Goal: Transaction & Acquisition: Book appointment/travel/reservation

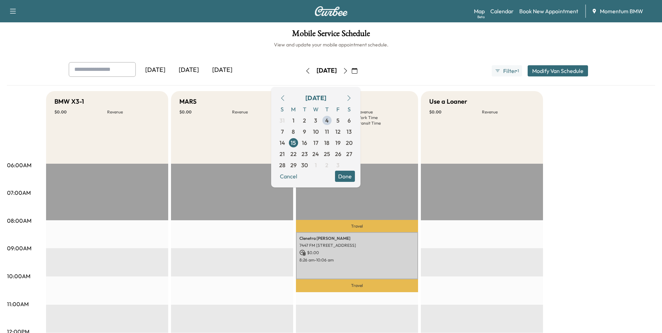
click at [355, 176] on button "Done" at bounding box center [345, 176] width 20 height 11
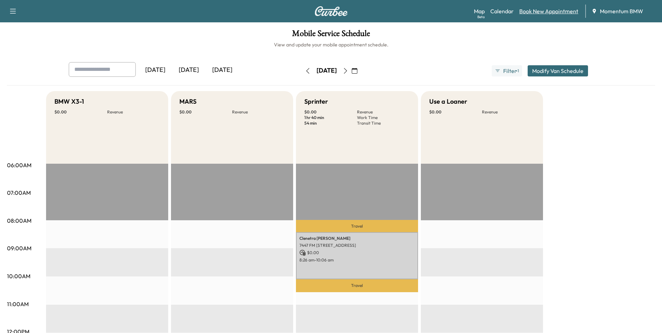
click at [530, 9] on link "Book New Appointment" at bounding box center [548, 11] width 59 height 8
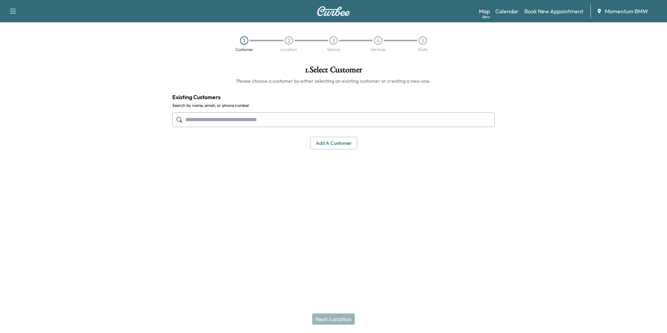
click at [217, 120] on input "text" at bounding box center [333, 119] width 323 height 15
type input "*"
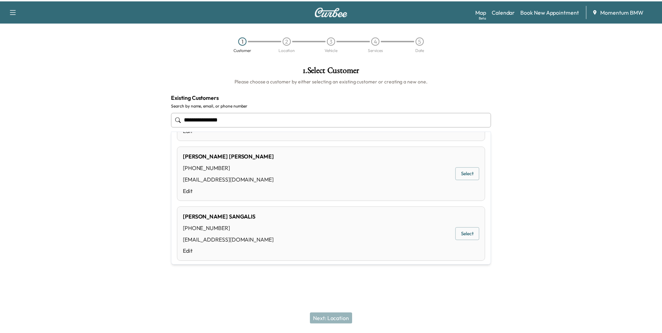
scroll to position [361, 0]
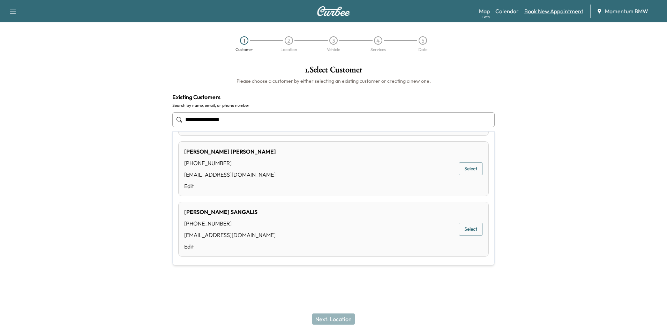
type input "**********"
click at [556, 11] on link "Book New Appointment" at bounding box center [554, 11] width 59 height 8
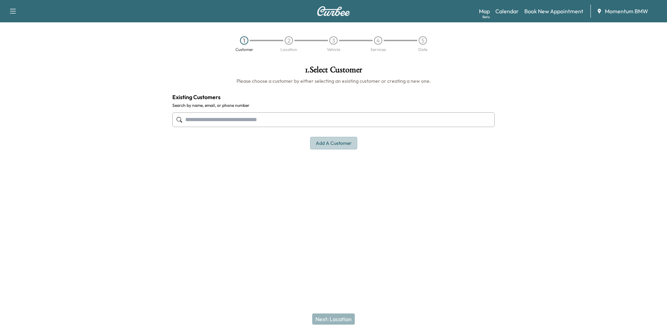
click at [337, 143] on button "Add a customer" at bounding box center [333, 143] width 47 height 13
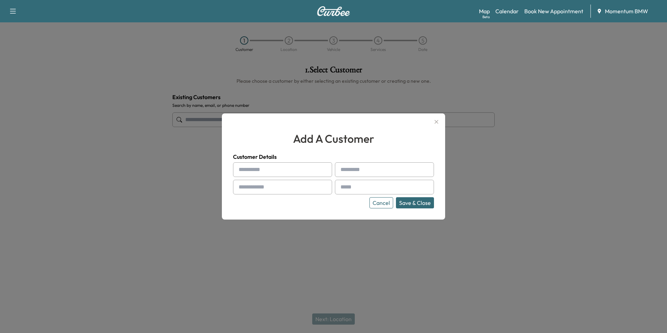
click at [275, 171] on input "text" at bounding box center [282, 169] width 99 height 15
type input "********"
type input "*******"
type input "**********"
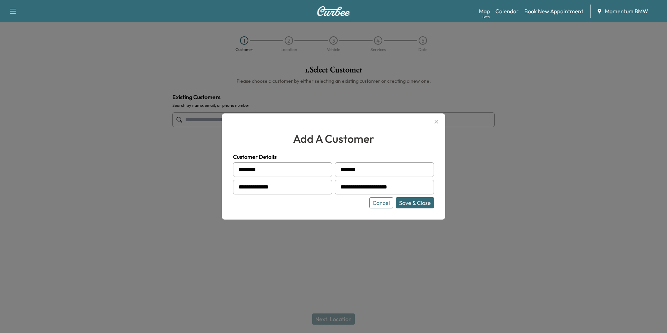
click at [417, 205] on button "Save & Close" at bounding box center [415, 202] width 38 height 11
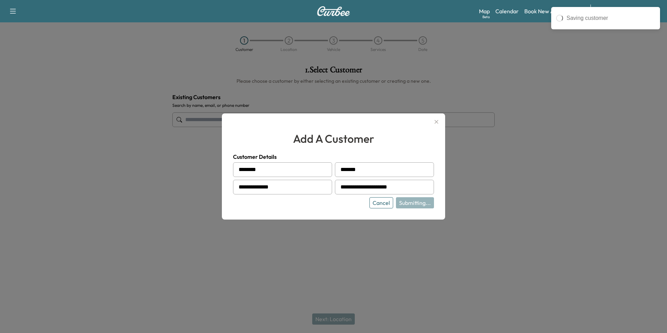
type input "**********"
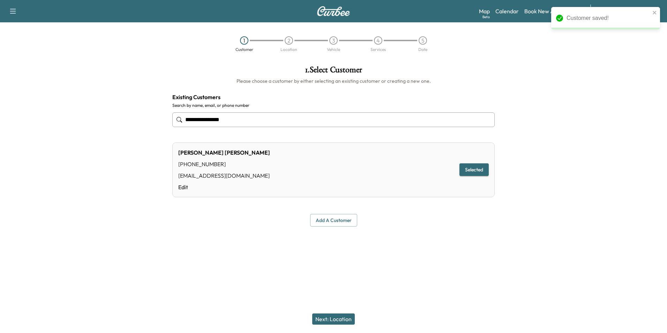
click at [341, 319] on button "Next: Location" at bounding box center [333, 318] width 43 height 11
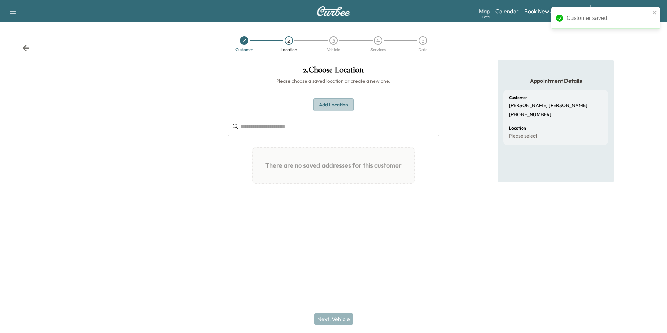
click at [341, 105] on button "Add Location" at bounding box center [333, 104] width 40 height 13
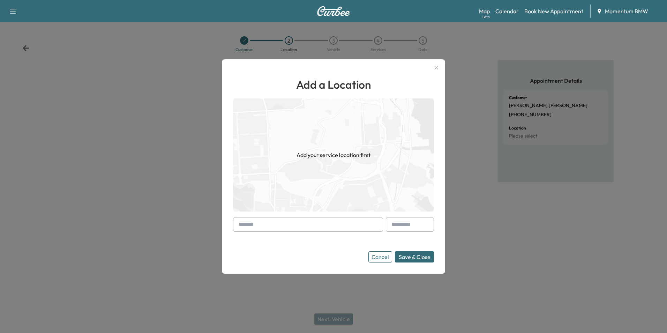
click at [301, 224] on input "text" at bounding box center [308, 224] width 150 height 15
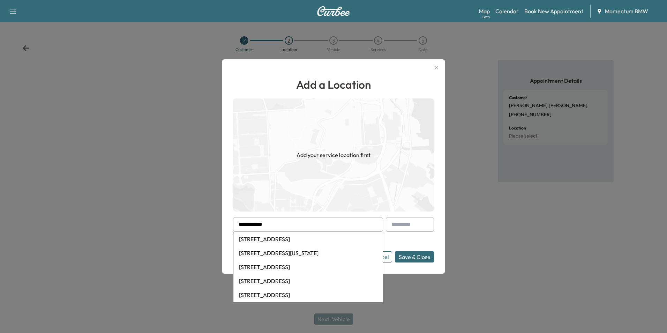
click at [305, 255] on li "[STREET_ADDRESS][US_STATE]" at bounding box center [308, 253] width 149 height 14
type input "**********"
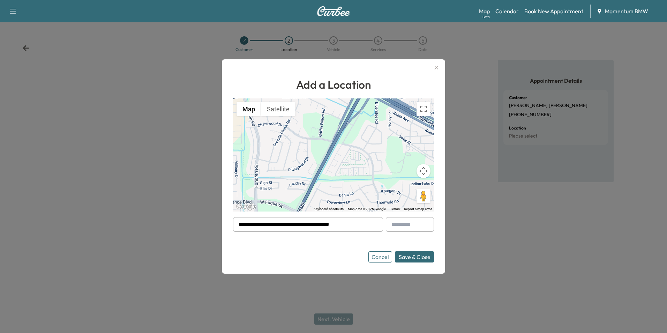
click at [414, 255] on button "Save & Close" at bounding box center [414, 256] width 39 height 11
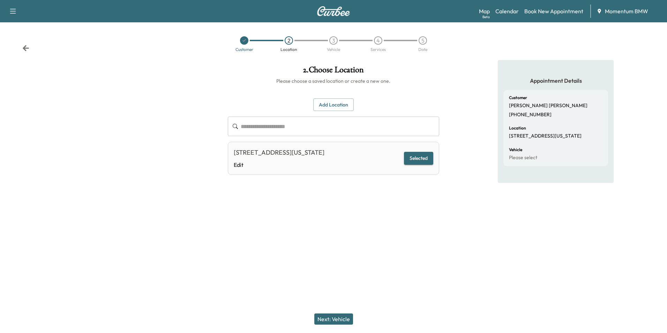
click at [339, 316] on button "Next: Vehicle" at bounding box center [334, 318] width 39 height 11
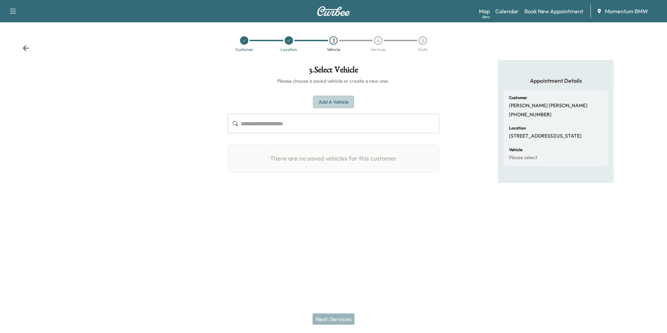
click at [344, 99] on button "Add a Vehicle" at bounding box center [333, 102] width 41 height 13
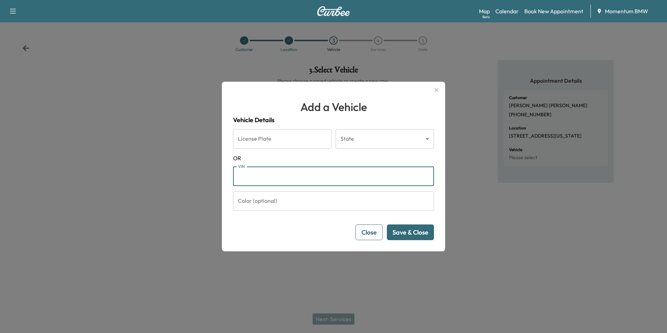
paste input "**********"
type input "**********"
click at [420, 235] on button "Save & Close" at bounding box center [410, 232] width 47 height 16
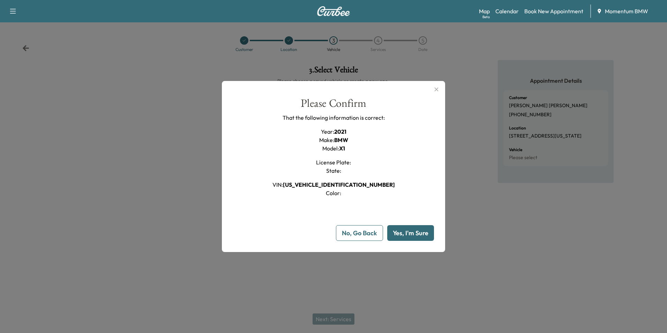
click at [419, 237] on button "Yes, I'm Sure" at bounding box center [410, 233] width 47 height 16
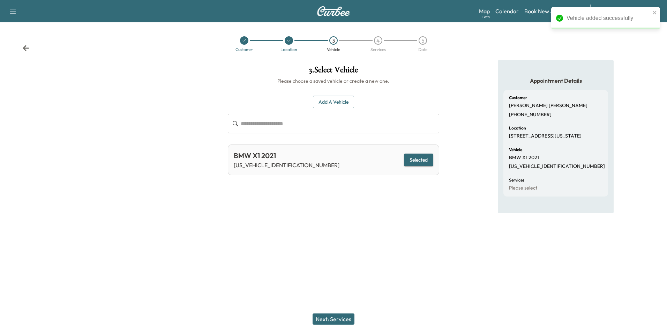
drag, startPoint x: 339, startPoint y: 316, endPoint x: 343, endPoint y: 312, distance: 5.7
click at [339, 315] on button "Next: Services" at bounding box center [334, 318] width 42 height 11
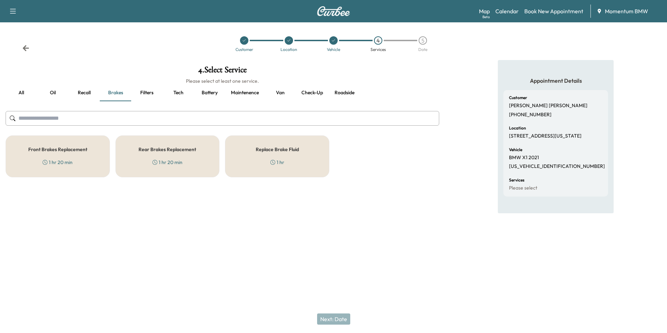
click at [193, 150] on h5 "Rear Brakes Replacement" at bounding box center [168, 149] width 58 height 5
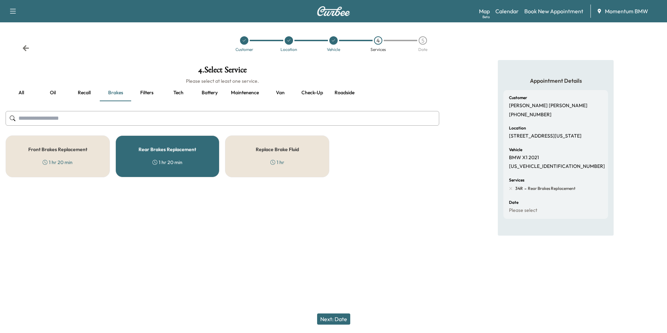
click at [332, 319] on button "Next: Date" at bounding box center [333, 318] width 33 height 11
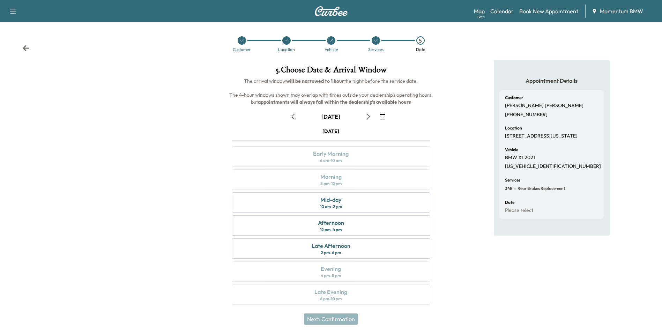
click at [383, 114] on icon "button" at bounding box center [383, 117] width 6 height 6
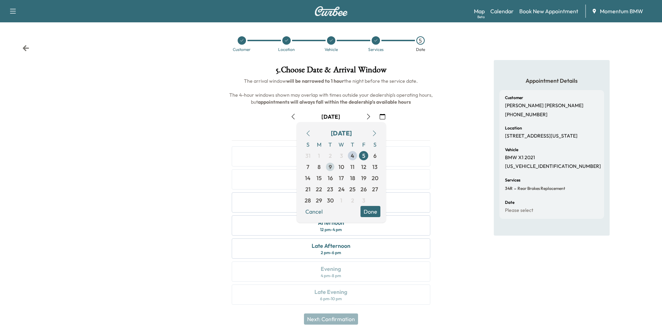
click at [331, 166] on span "9" at bounding box center [330, 167] width 3 height 8
click at [371, 213] on button "Done" at bounding box center [371, 211] width 20 height 11
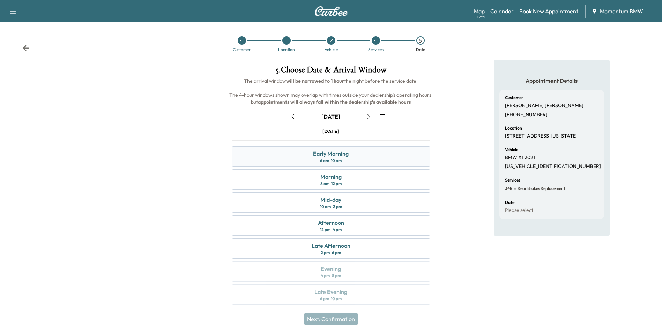
click at [356, 157] on div "Early Morning 6 am - 10 am" at bounding box center [331, 156] width 198 height 20
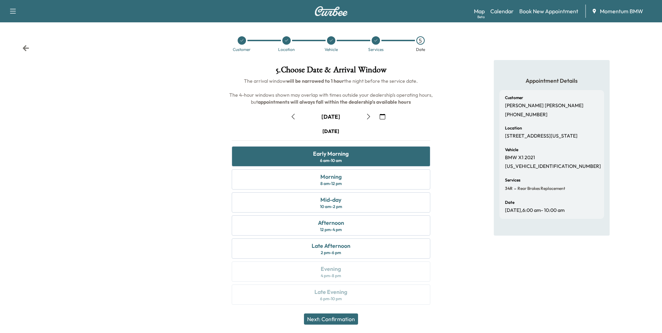
click at [341, 318] on button "Next: Confirmation" at bounding box center [331, 318] width 54 height 11
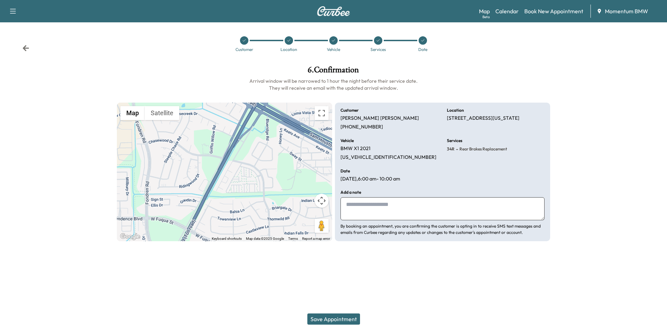
click at [340, 319] on button "Save Appointment" at bounding box center [334, 318] width 53 height 11
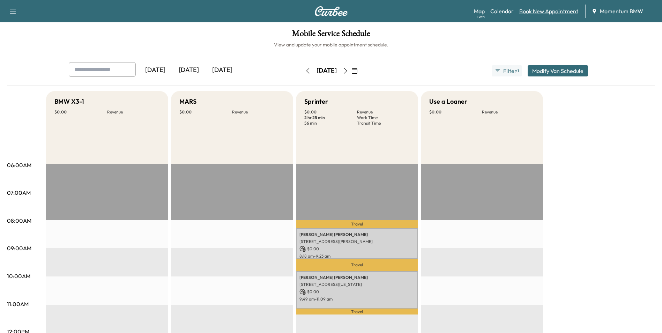
click at [550, 14] on link "Book New Appointment" at bounding box center [548, 11] width 59 height 8
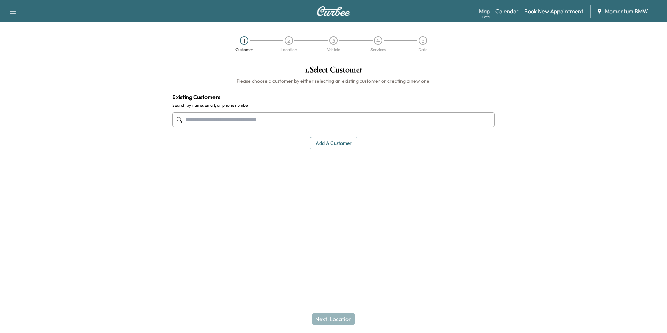
click at [232, 122] on input "text" at bounding box center [333, 119] width 323 height 15
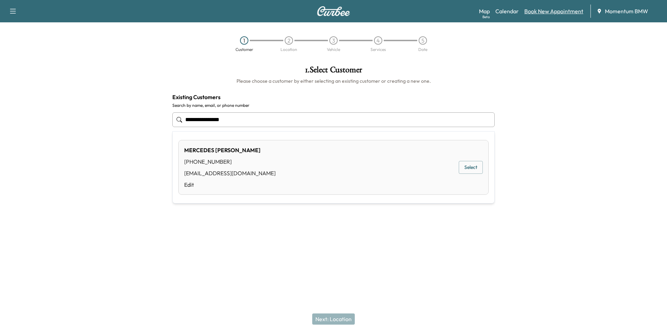
type input "**********"
click at [566, 10] on link "Book New Appointment" at bounding box center [554, 11] width 59 height 8
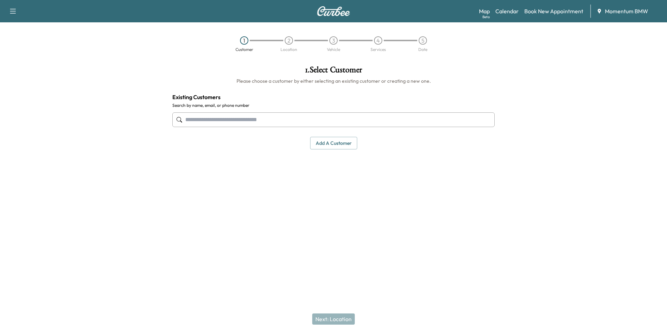
click at [338, 145] on button "Add a customer" at bounding box center [333, 143] width 47 height 13
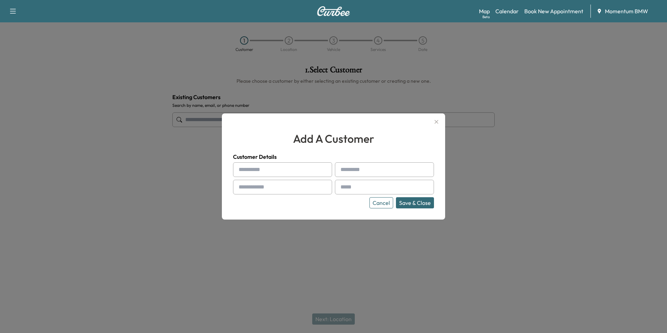
click at [293, 173] on input "text" at bounding box center [282, 169] width 99 height 15
type input "********"
type input "*******"
type input "**********"
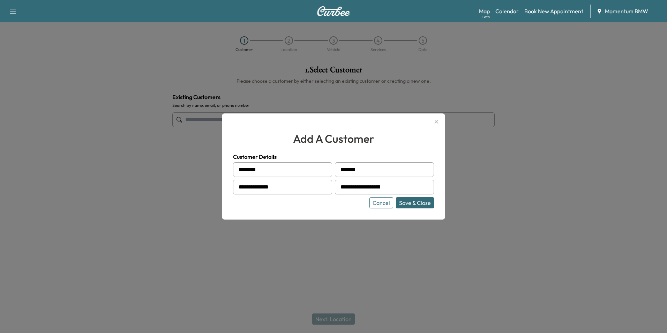
click at [423, 203] on button "Save & Close" at bounding box center [415, 202] width 38 height 11
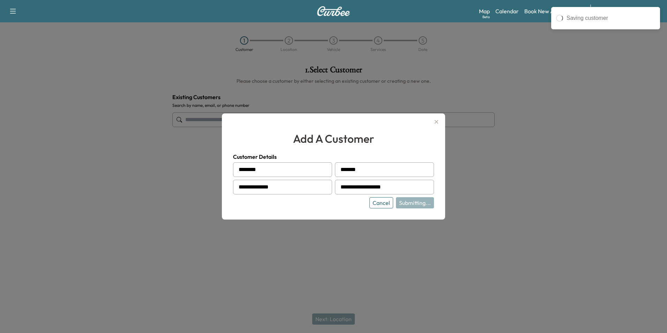
type input "**********"
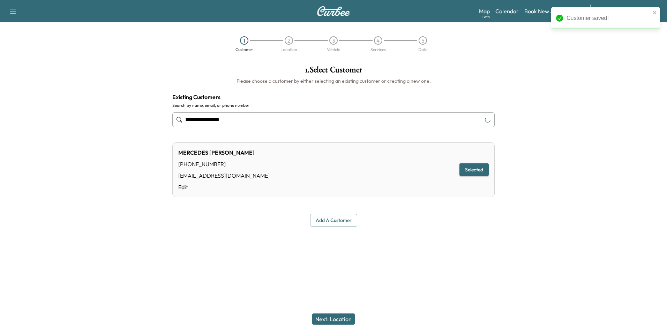
click at [346, 317] on button "Next: Location" at bounding box center [333, 318] width 43 height 11
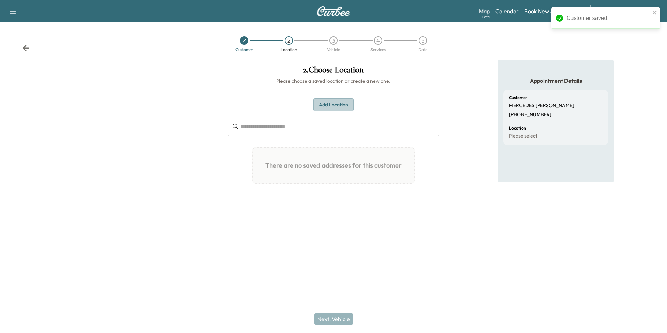
click at [342, 105] on button "Add Location" at bounding box center [333, 104] width 40 height 13
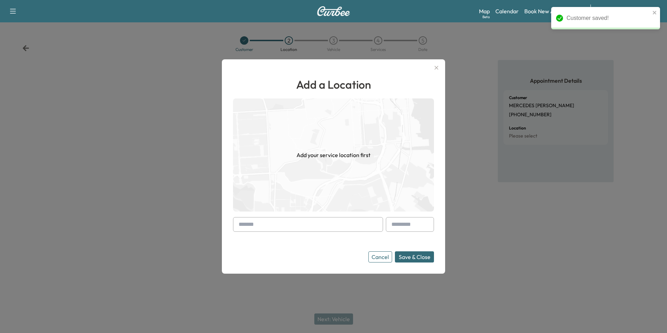
click at [339, 226] on input "text" at bounding box center [308, 224] width 150 height 15
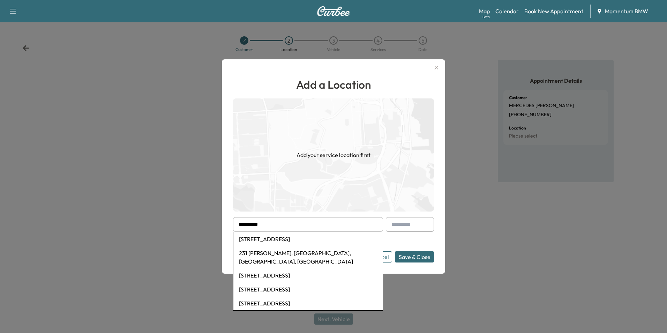
click at [290, 241] on li "[STREET_ADDRESS]" at bounding box center [308, 239] width 149 height 14
type input "**********"
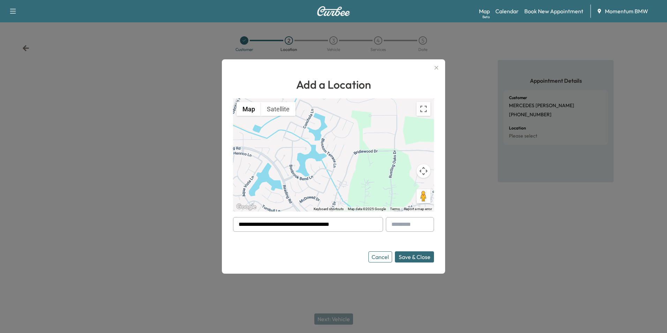
click at [417, 259] on button "Save & Close" at bounding box center [414, 256] width 39 height 11
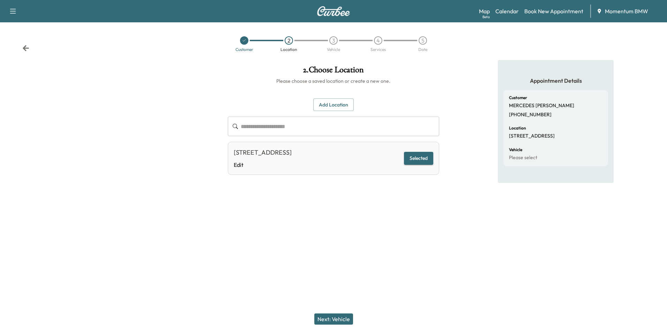
click at [346, 320] on button "Next: Vehicle" at bounding box center [334, 318] width 39 height 11
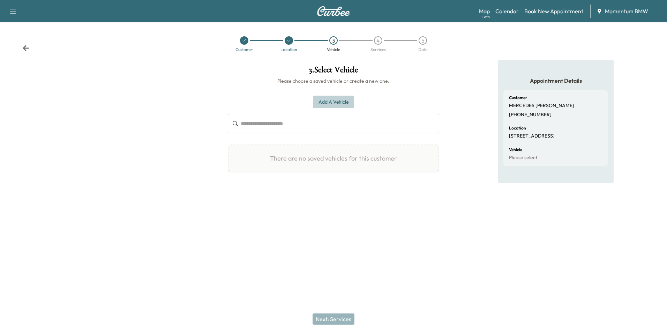
click at [326, 101] on button "Add a Vehicle" at bounding box center [333, 102] width 41 height 13
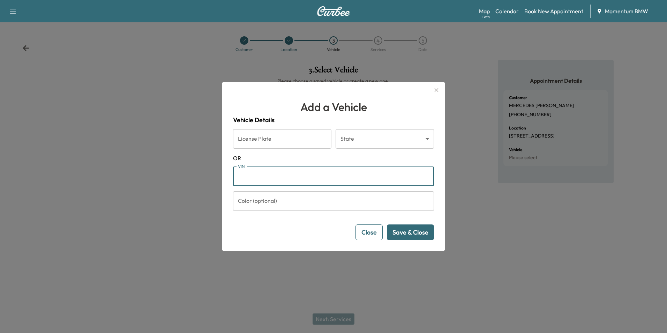
paste input "**********"
type input "**********"
click at [414, 233] on button "Save & Close" at bounding box center [410, 232] width 47 height 16
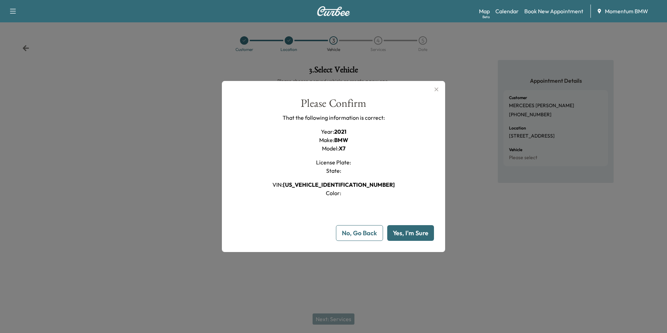
click at [416, 232] on button "Yes, I'm Sure" at bounding box center [410, 233] width 47 height 16
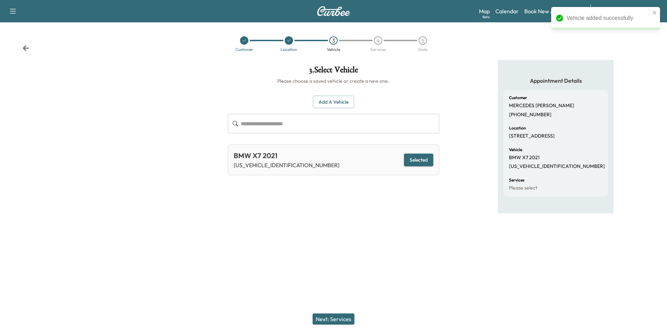
click at [342, 319] on button "Next: Services" at bounding box center [334, 318] width 42 height 11
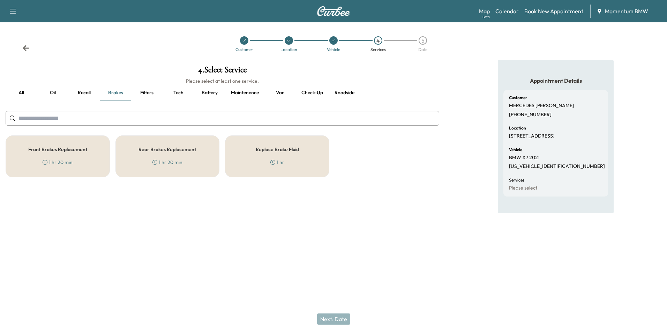
click at [175, 152] on h5 "Rear Brakes Replacement" at bounding box center [168, 149] width 58 height 5
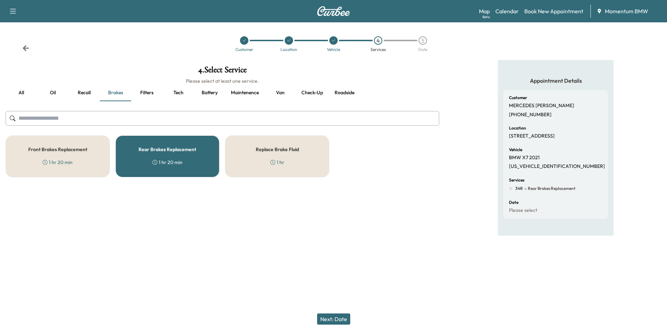
click at [342, 320] on button "Next: Date" at bounding box center [333, 318] width 33 height 11
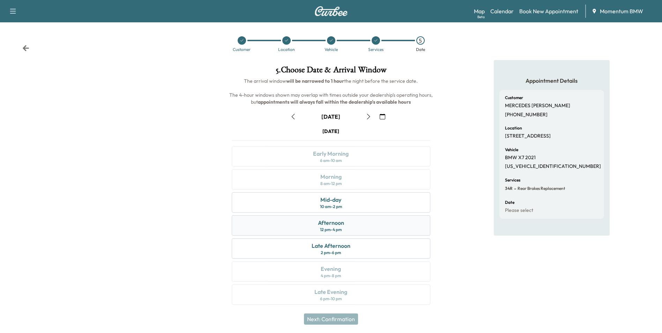
click at [342, 223] on div "Afternoon" at bounding box center [331, 223] width 26 height 8
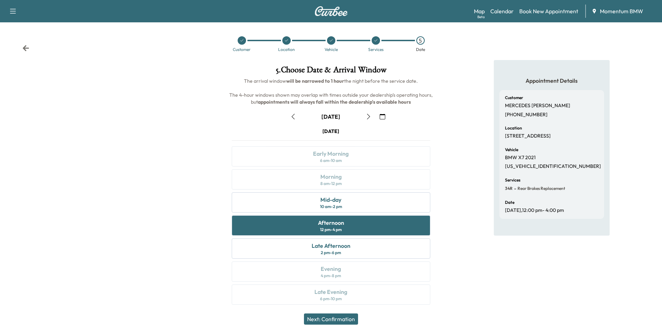
click at [352, 320] on button "Next: Confirmation" at bounding box center [331, 318] width 54 height 11
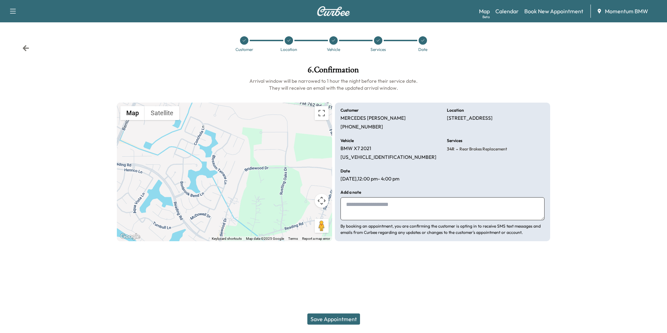
click at [343, 320] on button "Save Appointment" at bounding box center [334, 318] width 53 height 11
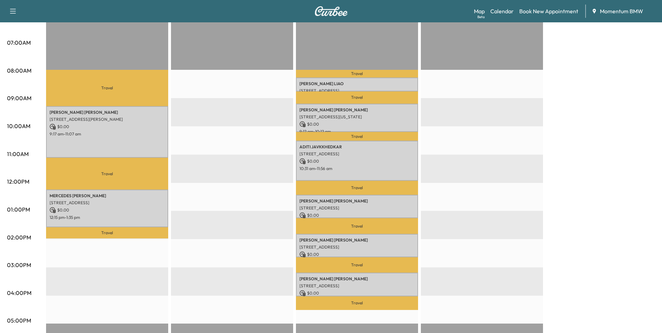
scroll to position [105, 0]
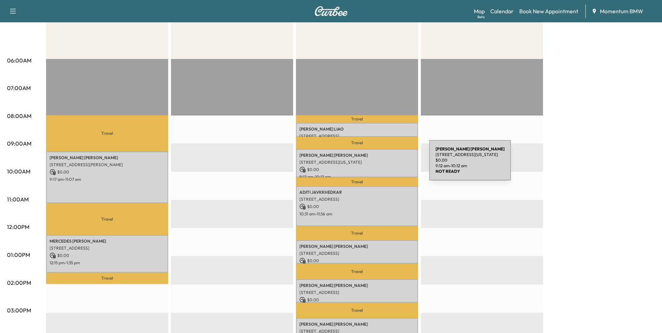
click at [377, 164] on div "[PERSON_NAME] [STREET_ADDRESS][US_STATE] $ 0.00 9:12 am - 10:12 am" at bounding box center [357, 163] width 122 height 28
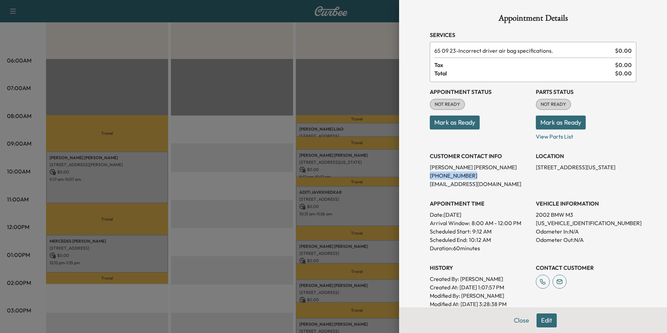
drag, startPoint x: 461, startPoint y: 176, endPoint x: 426, endPoint y: 177, distance: 36.0
click at [430, 177] on p "[PHONE_NUMBER]" at bounding box center [480, 175] width 101 height 8
drag, startPoint x: 426, startPoint y: 177, endPoint x: 454, endPoint y: 177, distance: 29.0
copy p "[PHONE_NUMBER]"
click at [515, 319] on button "Close" at bounding box center [522, 320] width 24 height 14
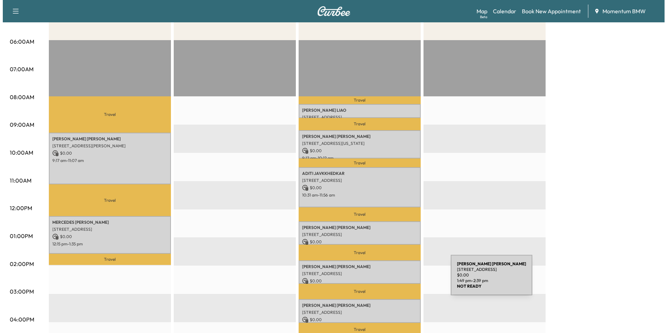
scroll to position [140, 0]
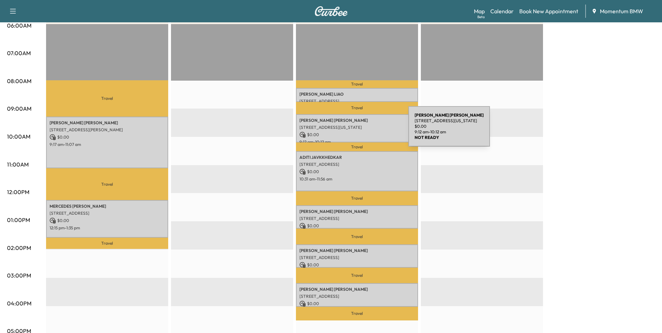
click at [356, 132] on p "$ 0.00" at bounding box center [356, 135] width 115 height 6
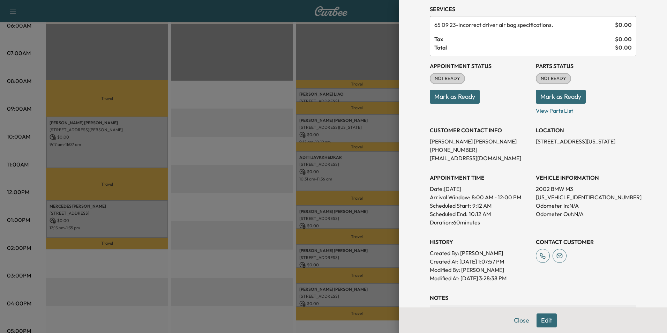
scroll to position [0, 0]
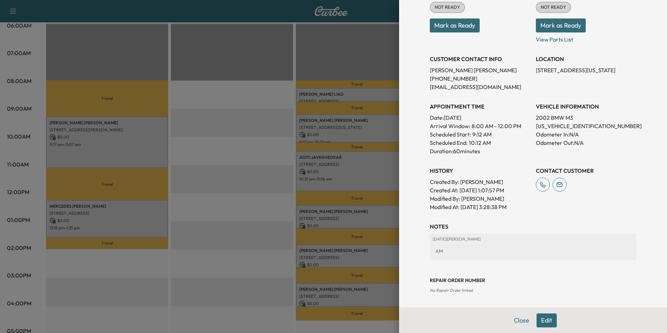
click at [543, 323] on button "Edit" at bounding box center [547, 320] width 20 height 14
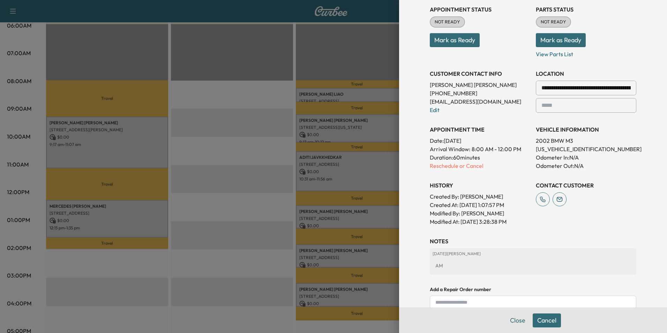
scroll to position [112, 0]
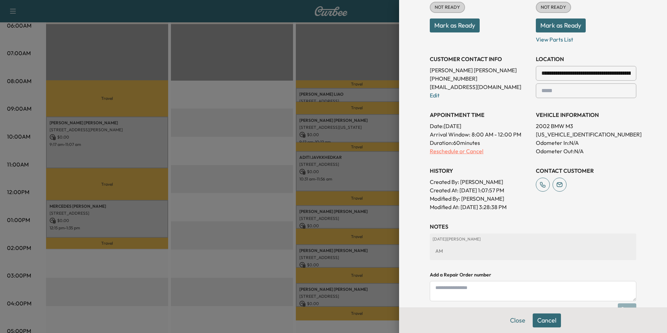
click at [453, 154] on p "Reschedule or Cancel" at bounding box center [480, 151] width 101 height 8
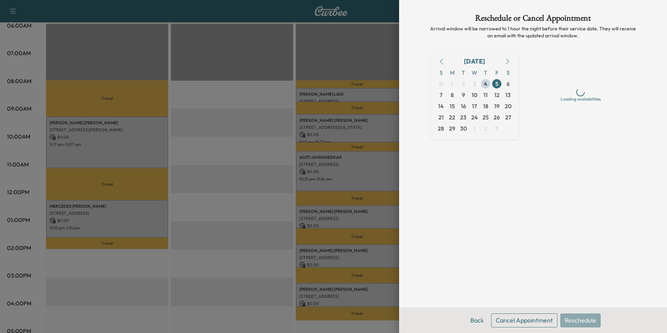
scroll to position [0, 0]
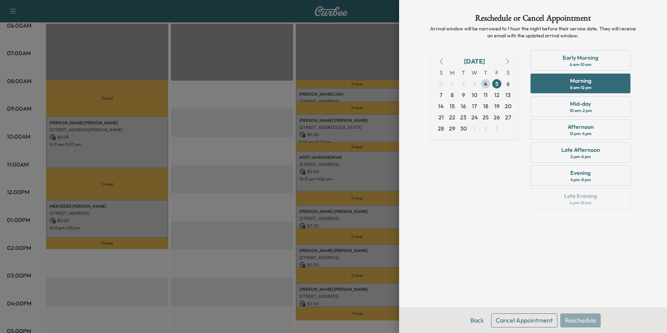
click at [539, 323] on button "Cancel Appointment" at bounding box center [524, 320] width 66 height 14
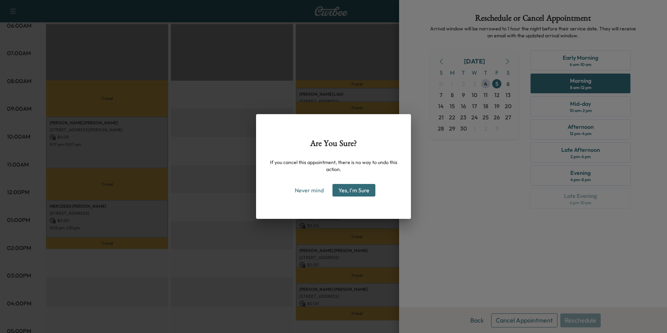
click at [345, 192] on button "Yes, I'm Sure" at bounding box center [354, 190] width 43 height 13
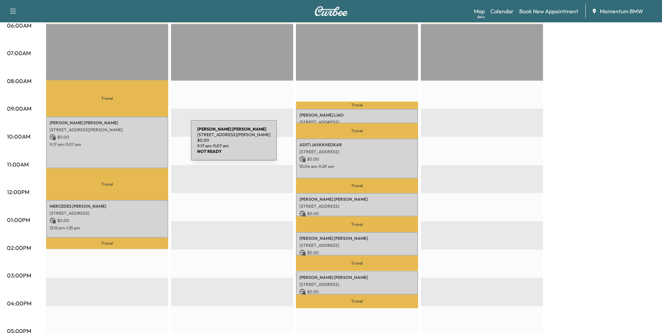
click at [139, 145] on p "9:17 am - 11:07 am" at bounding box center [107, 145] width 115 height 6
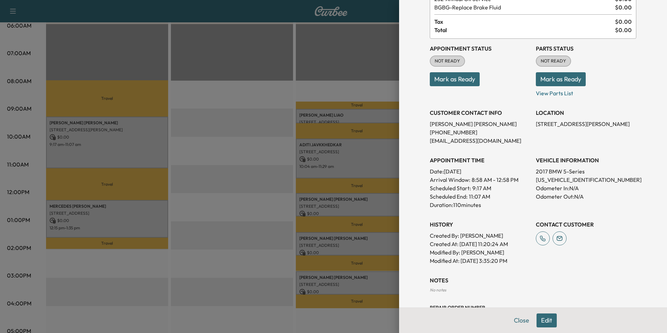
scroll to position [79, 0]
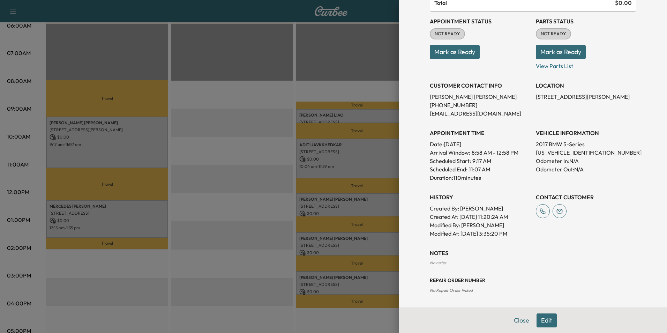
click at [452, 54] on button "Mark as Ready" at bounding box center [455, 52] width 50 height 14
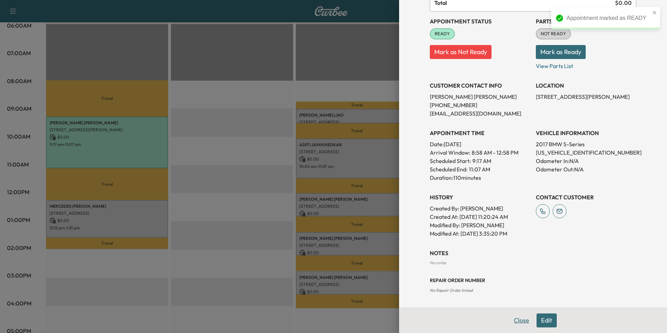
click at [517, 321] on button "Close" at bounding box center [522, 320] width 24 height 14
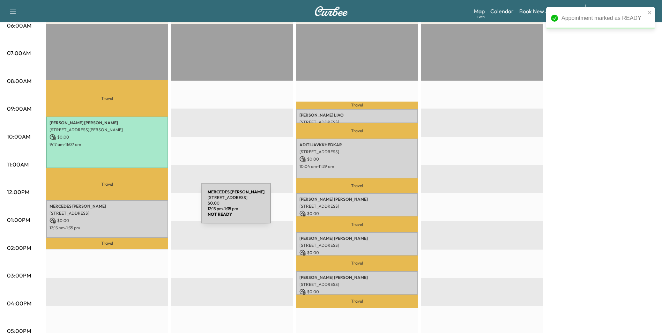
click at [149, 207] on div "[PERSON_NAME] [STREET_ADDRESS] $ 0.00 12:15 pm - 1:35 pm" at bounding box center [107, 219] width 122 height 38
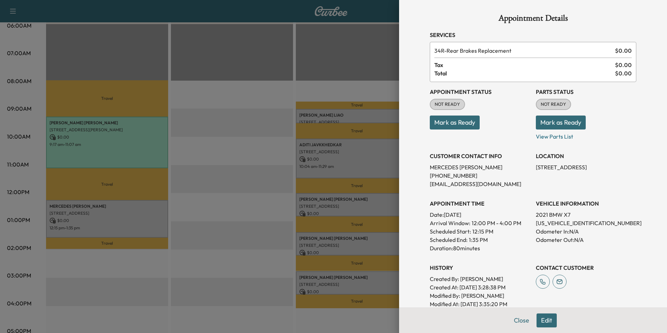
click at [455, 121] on button "Mark as Ready" at bounding box center [455, 123] width 50 height 14
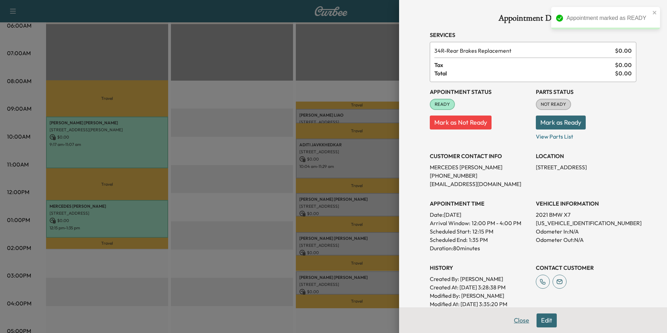
click at [519, 323] on button "Close" at bounding box center [522, 320] width 24 height 14
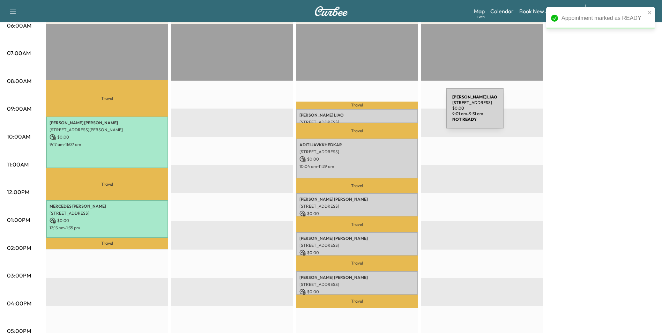
click at [394, 112] on p "[PERSON_NAME]" at bounding box center [356, 115] width 115 height 6
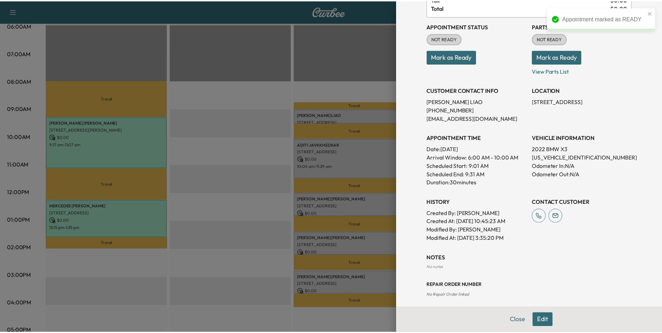
scroll to position [71, 0]
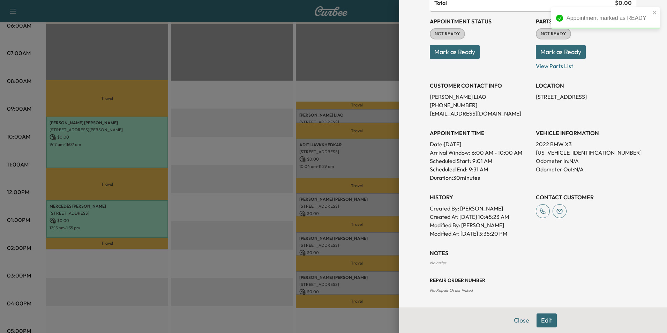
click at [460, 54] on button "Mark as Ready" at bounding box center [455, 52] width 50 height 14
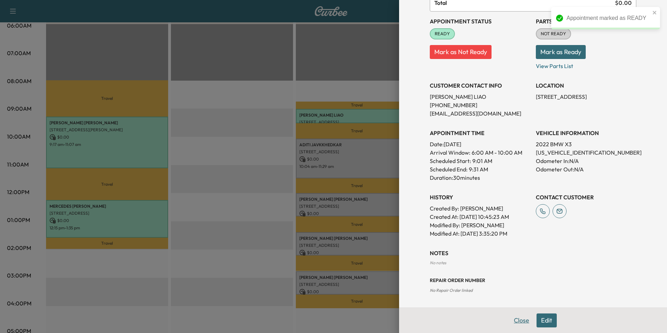
click at [520, 322] on button "Close" at bounding box center [522, 320] width 24 height 14
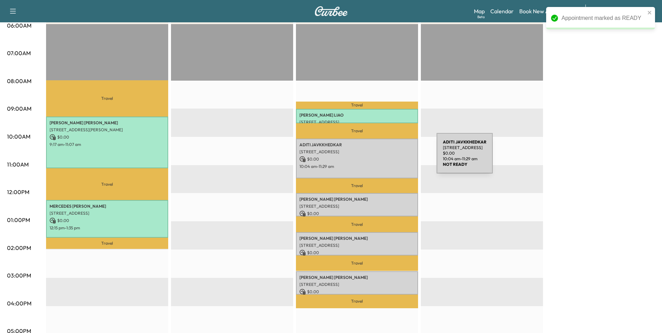
click at [384, 157] on p "$ 0.00" at bounding box center [356, 159] width 115 height 6
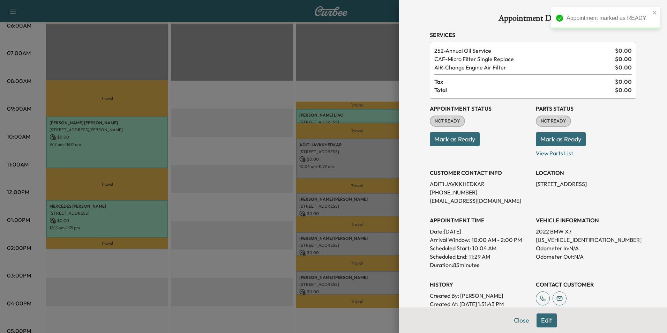
click at [452, 138] on button "Mark as Ready" at bounding box center [455, 139] width 50 height 14
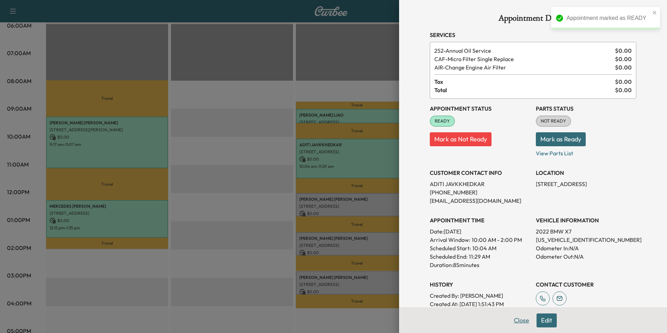
click at [516, 322] on button "Close" at bounding box center [522, 320] width 24 height 14
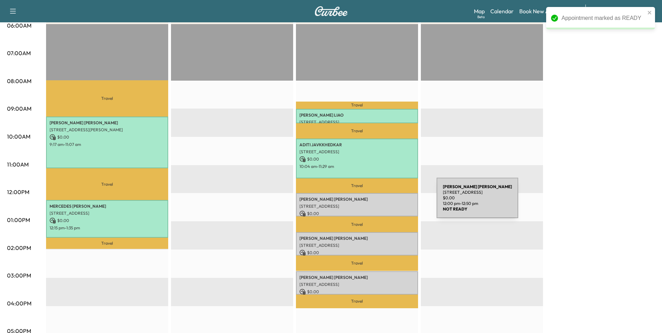
click at [384, 204] on p "[STREET_ADDRESS]" at bounding box center [356, 207] width 115 height 6
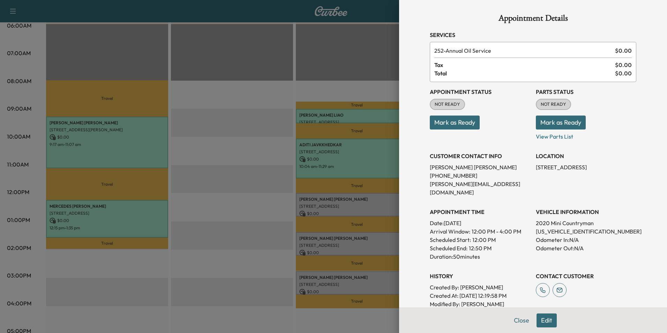
click at [460, 122] on button "Mark as Ready" at bounding box center [455, 123] width 50 height 14
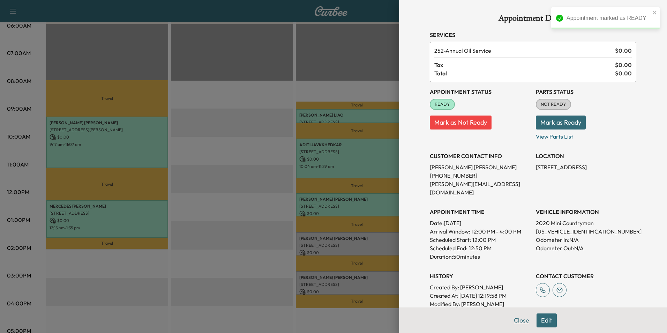
click at [515, 325] on button "Close" at bounding box center [522, 320] width 24 height 14
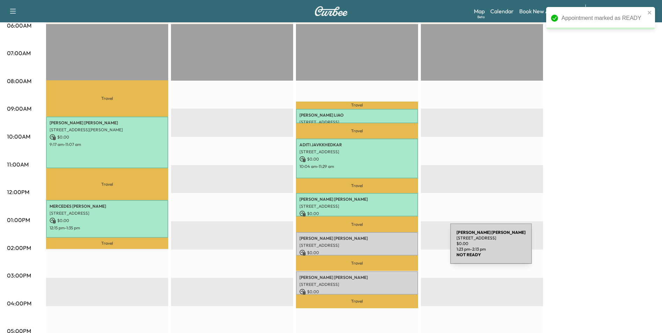
click at [398, 250] on p "$ 0.00" at bounding box center [356, 253] width 115 height 6
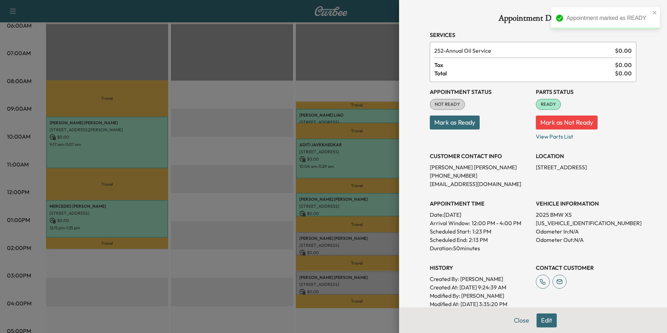
click at [449, 124] on button "Mark as Ready" at bounding box center [455, 123] width 50 height 14
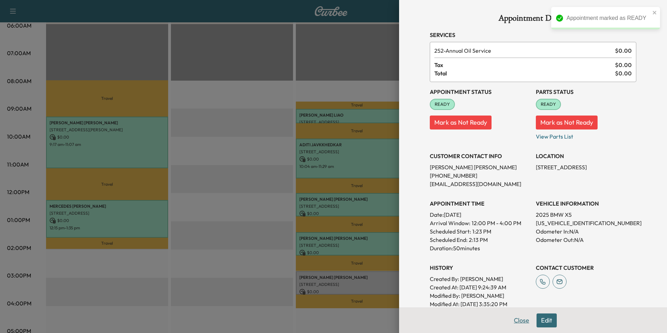
click at [521, 319] on button "Close" at bounding box center [522, 320] width 24 height 14
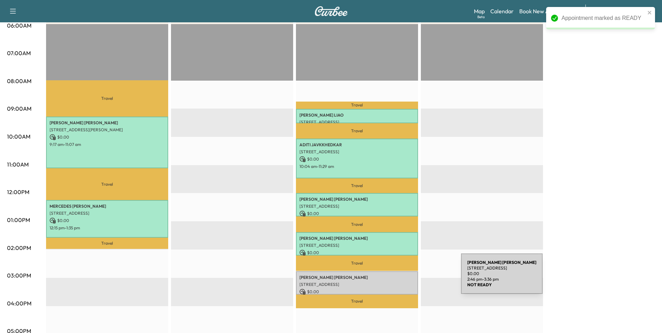
click at [409, 278] on div "[PERSON_NAME] [STREET_ADDRESS] $ 0.00 2:46 pm - 3:36 pm" at bounding box center [357, 282] width 122 height 23
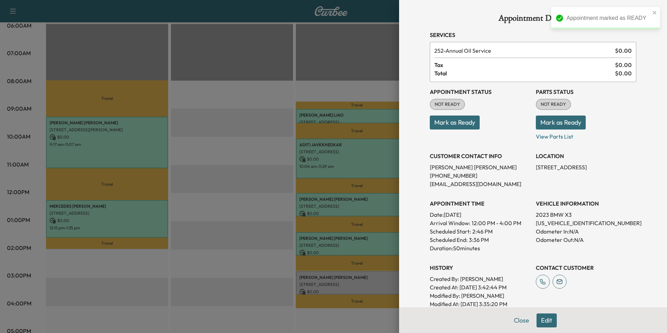
click at [450, 120] on button "Mark as Ready" at bounding box center [455, 123] width 50 height 14
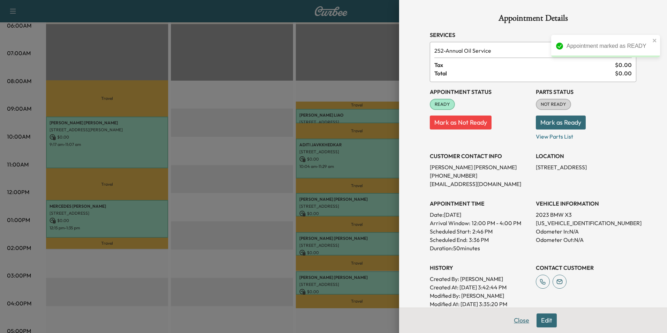
click at [516, 321] on button "Close" at bounding box center [522, 320] width 24 height 14
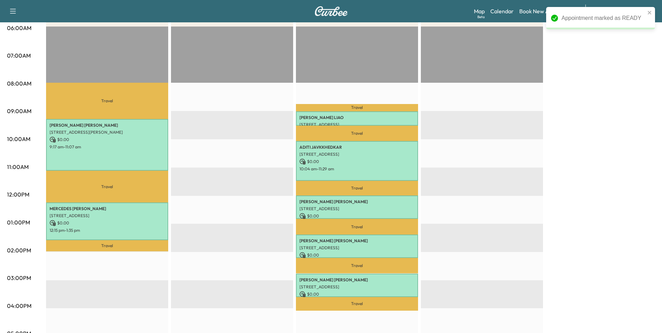
scroll to position [140, 0]
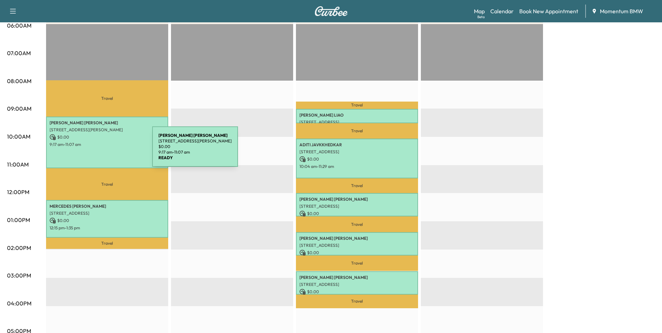
click at [100, 151] on div "[PERSON_NAME] [STREET_ADDRESS][PERSON_NAME] $ 0.00 9:17 am - 11:07 am" at bounding box center [107, 143] width 122 height 52
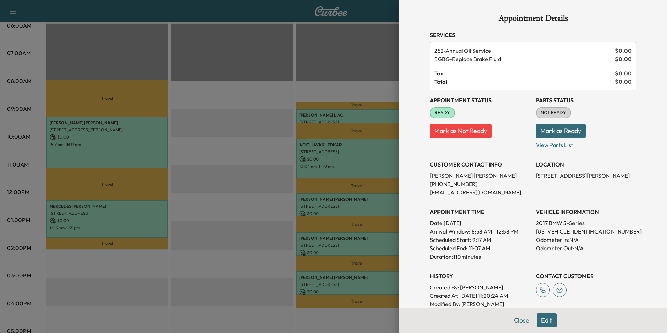
click at [518, 318] on button "Close" at bounding box center [522, 320] width 24 height 14
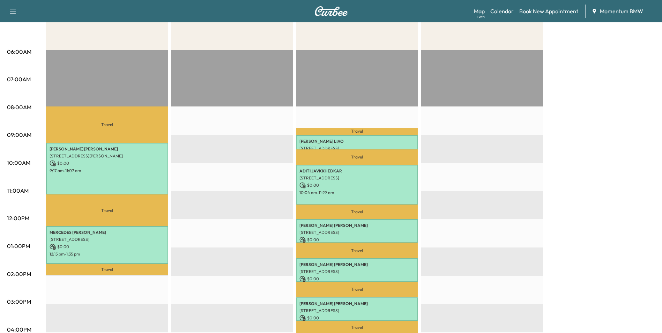
scroll to position [35, 0]
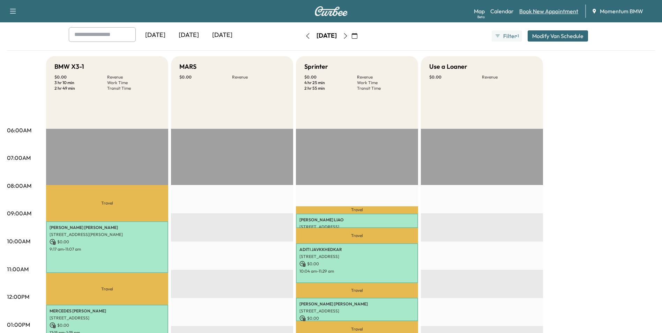
click at [542, 13] on link "Book New Appointment" at bounding box center [548, 11] width 59 height 8
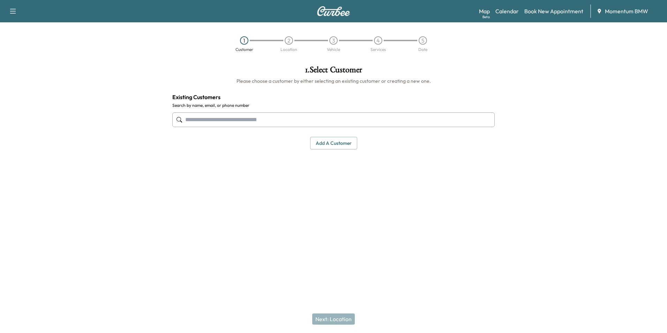
click at [271, 121] on input "text" at bounding box center [333, 119] width 323 height 15
click at [503, 12] on link "Calendar" at bounding box center [507, 11] width 23 height 8
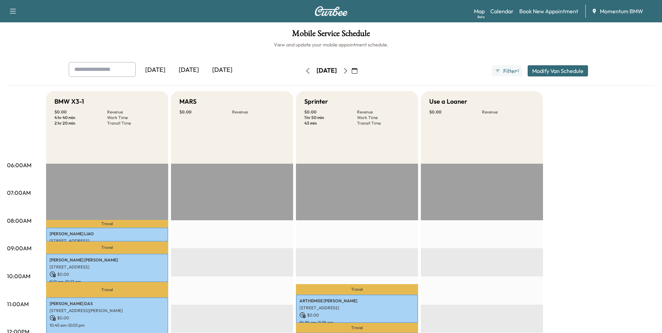
click at [348, 71] on icon "button" at bounding box center [346, 71] width 6 height 6
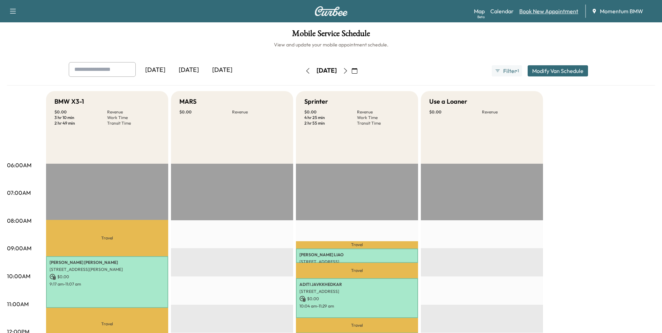
click at [545, 11] on link "Book New Appointment" at bounding box center [548, 11] width 59 height 8
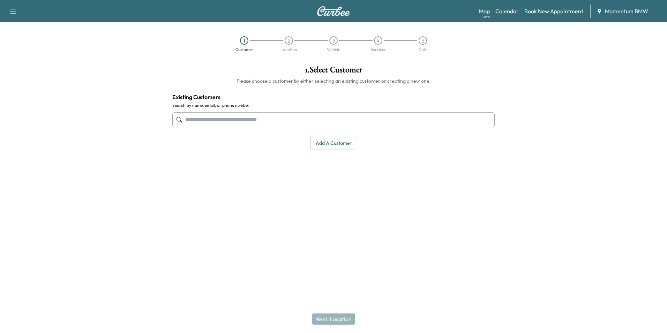
click at [302, 121] on input "text" at bounding box center [333, 119] width 323 height 15
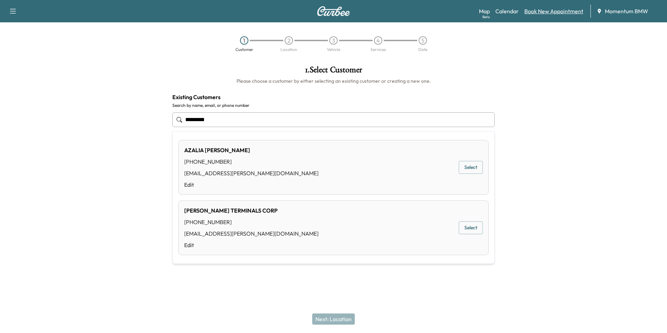
type input "*********"
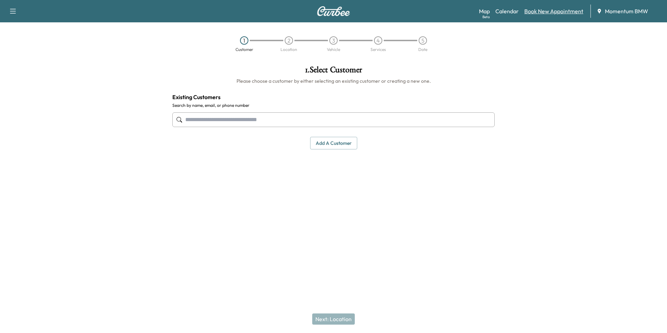
click at [554, 13] on link "Book New Appointment" at bounding box center [554, 11] width 59 height 8
click at [352, 142] on button "Add a customer" at bounding box center [333, 143] width 47 height 13
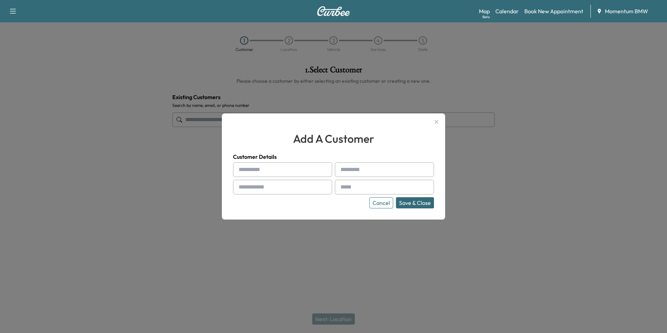
click at [317, 170] on input "text" at bounding box center [282, 169] width 99 height 15
type input "***"
type input "*****"
click at [294, 191] on input "text" at bounding box center [282, 187] width 99 height 15
type input "**********"
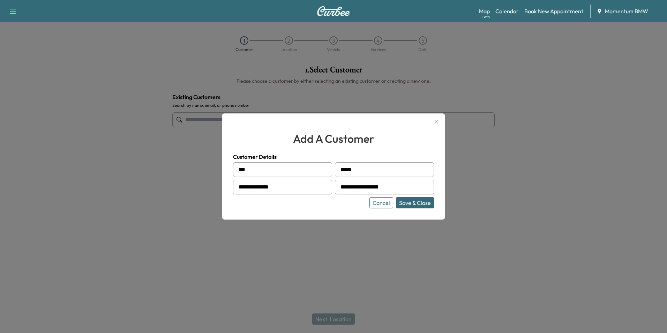
type input "**********"
click at [416, 206] on button "Save & Close" at bounding box center [415, 202] width 38 height 11
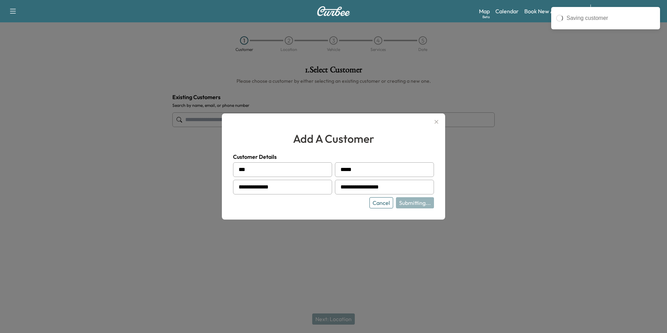
type input "*********"
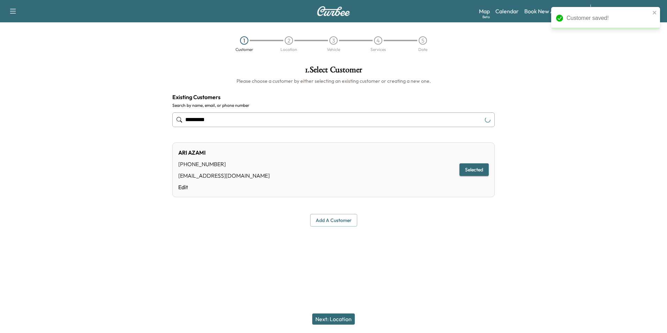
click at [340, 319] on button "Next: Location" at bounding box center [333, 318] width 43 height 11
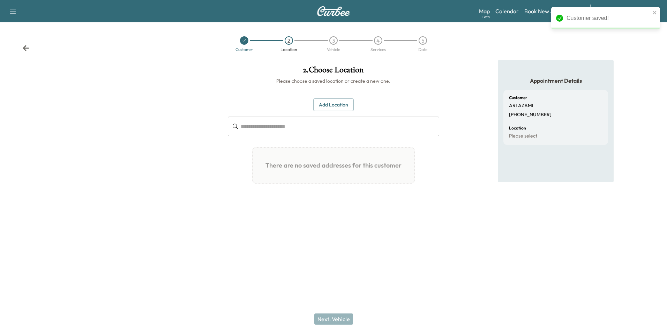
click at [334, 106] on button "Add Location" at bounding box center [333, 104] width 40 height 13
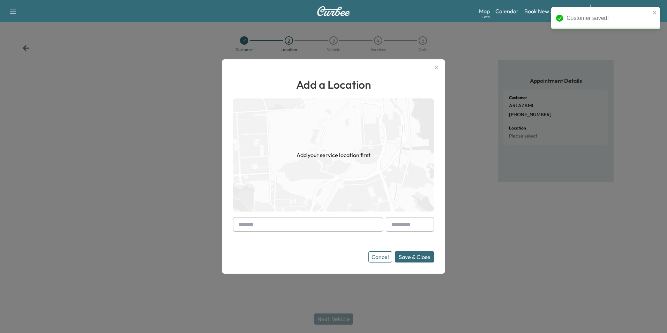
click at [305, 228] on input "text" at bounding box center [308, 224] width 150 height 15
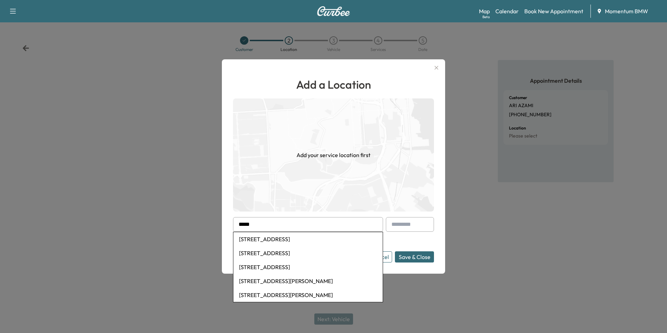
click at [305, 240] on li "[STREET_ADDRESS]" at bounding box center [308, 239] width 149 height 14
type input "**********"
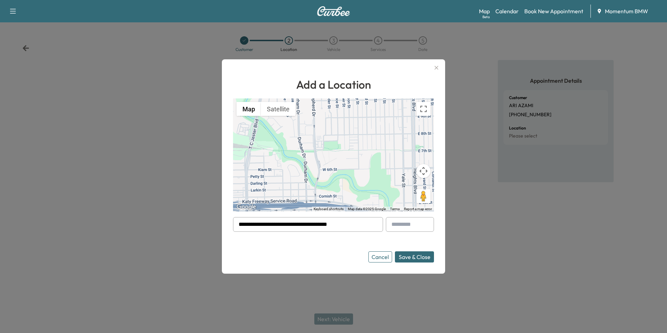
click at [416, 257] on button "Save & Close" at bounding box center [414, 256] width 39 height 11
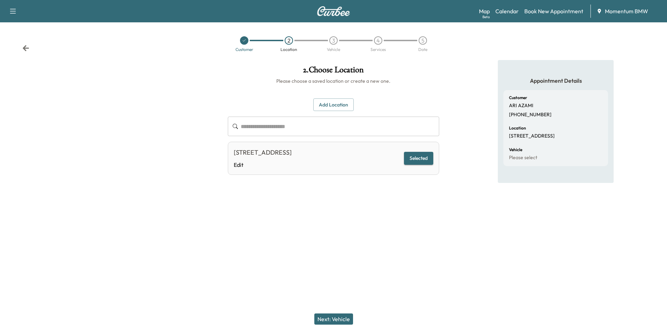
click at [340, 318] on button "Next: Vehicle" at bounding box center [334, 318] width 39 height 11
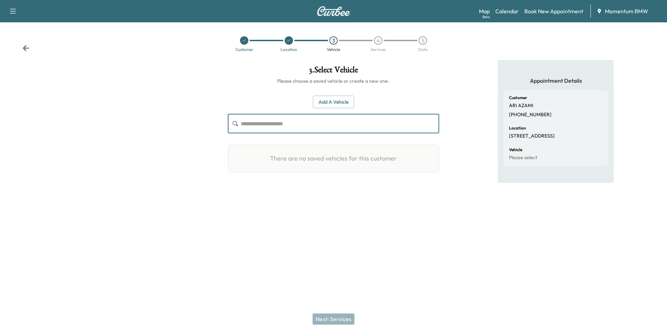
paste input "**********"
type input "**********"
click at [339, 100] on button "Add a Vehicle" at bounding box center [333, 102] width 41 height 13
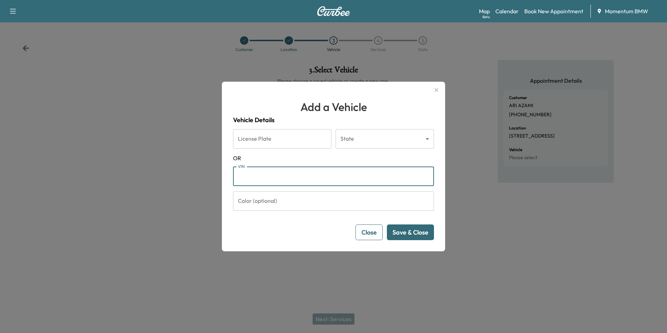
paste input "**********"
type input "**********"
click at [416, 234] on button "Save & Close" at bounding box center [410, 232] width 47 height 16
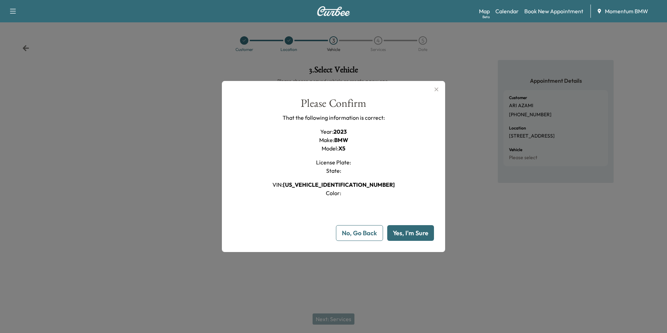
click at [417, 236] on button "Yes, I'm Sure" at bounding box center [410, 233] width 47 height 16
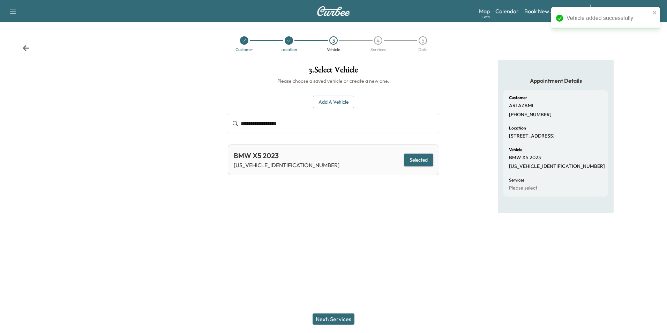
click at [346, 320] on button "Next: Services" at bounding box center [334, 318] width 42 height 11
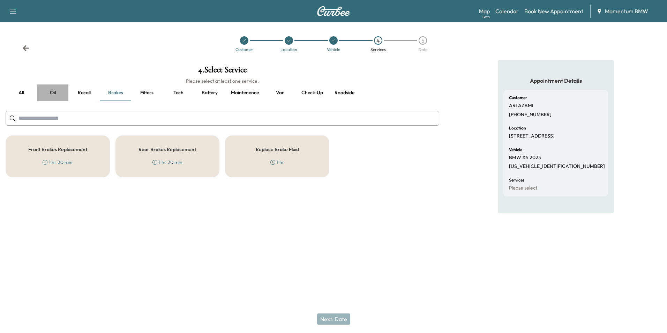
click at [53, 93] on button "Oil" at bounding box center [52, 92] width 31 height 17
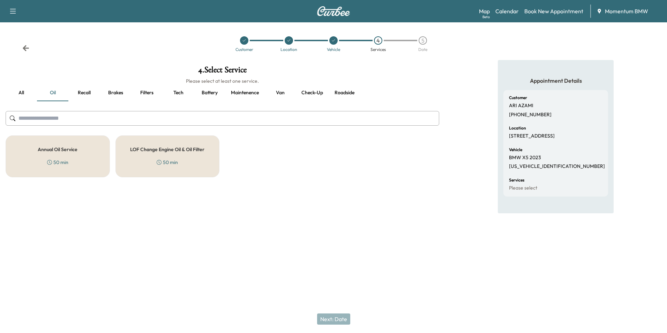
click at [61, 146] on div "Annual Oil Service 50 min" at bounding box center [58, 156] width 104 height 42
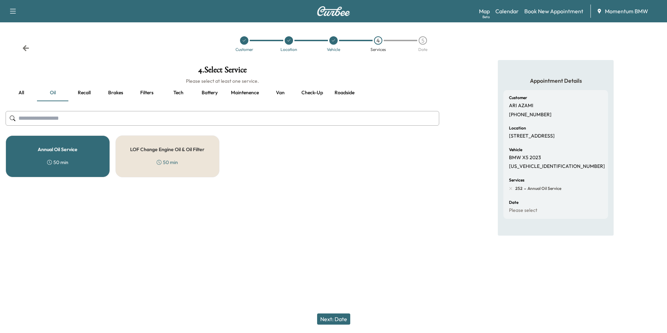
click at [340, 320] on button "Next: Date" at bounding box center [333, 318] width 33 height 11
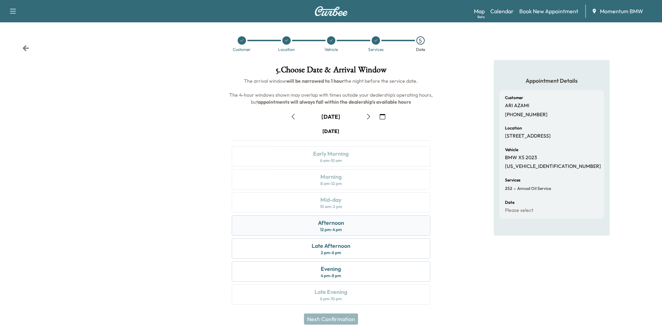
click at [342, 229] on div "12 pm - 4 pm" at bounding box center [331, 230] width 22 height 6
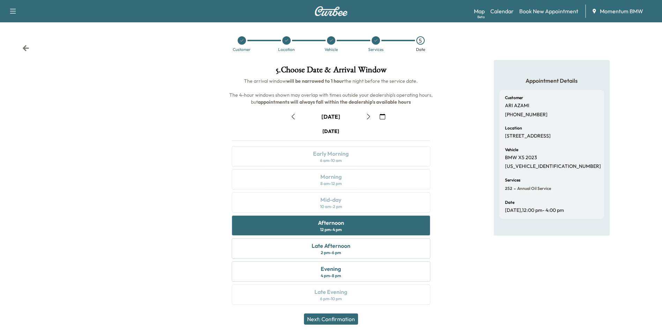
click at [341, 319] on button "Next: Confirmation" at bounding box center [331, 318] width 54 height 11
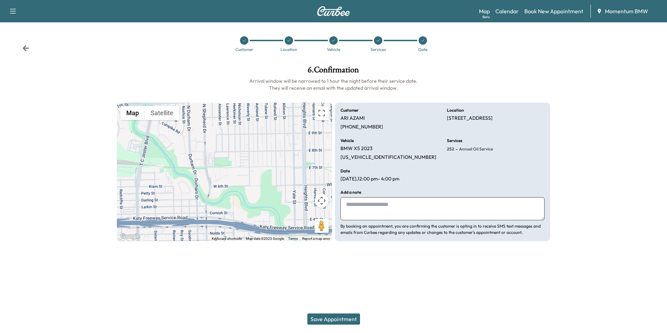
click at [344, 320] on button "Save Appointment" at bounding box center [334, 318] width 53 height 11
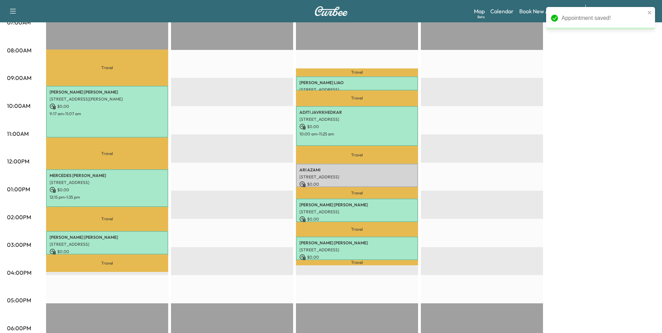
scroll to position [175, 0]
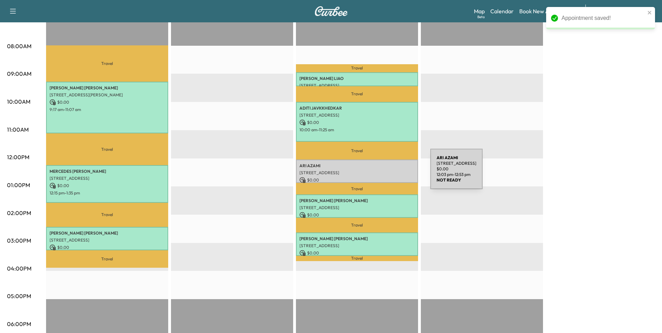
click at [406, 166] on p "[PERSON_NAME]" at bounding box center [356, 166] width 115 height 6
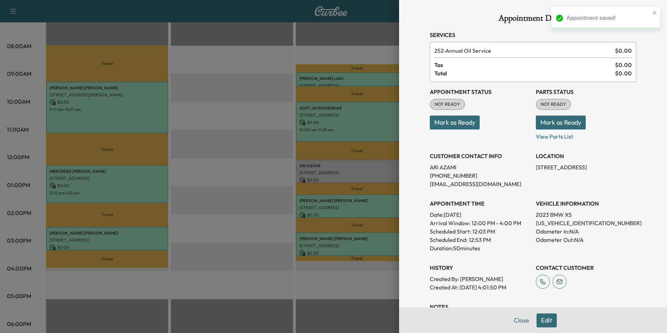
click at [468, 125] on button "Mark as Ready" at bounding box center [455, 123] width 50 height 14
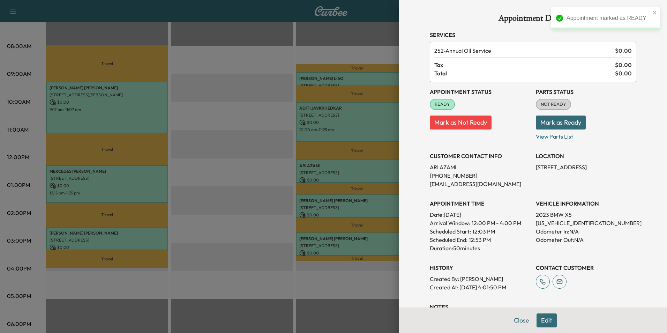
click at [517, 324] on button "Close" at bounding box center [522, 320] width 24 height 14
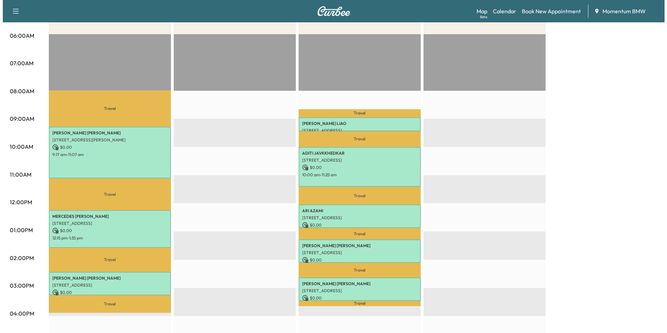
scroll to position [140, 0]
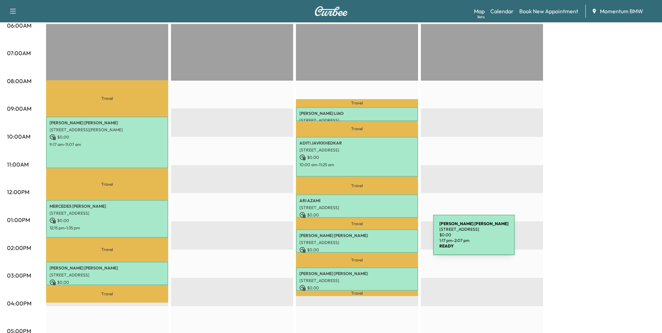
click at [381, 240] on p "[STREET_ADDRESS]" at bounding box center [356, 243] width 115 height 6
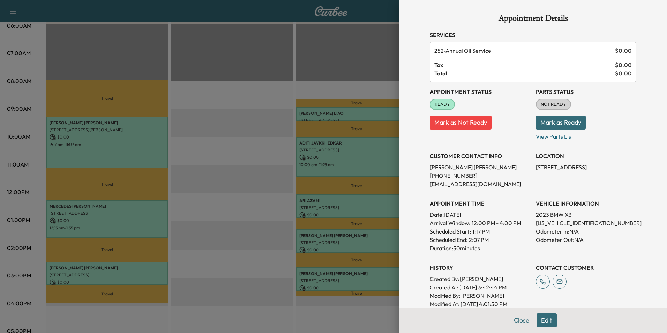
click at [517, 317] on button "Close" at bounding box center [522, 320] width 24 height 14
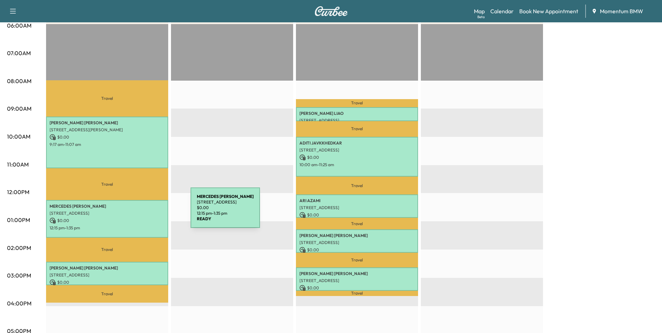
click at [138, 212] on p "[STREET_ADDRESS]" at bounding box center [107, 213] width 115 height 6
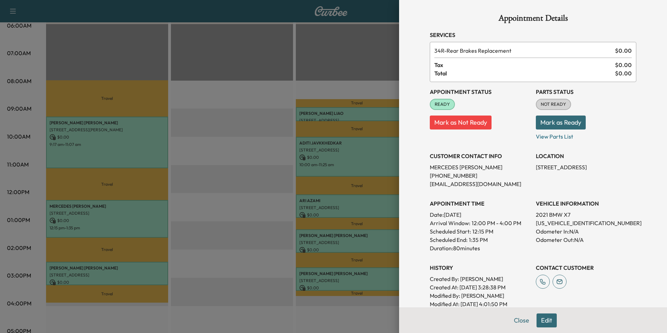
drag, startPoint x: 583, startPoint y: 167, endPoint x: 530, endPoint y: 170, distance: 53.8
click at [530, 170] on div "Appointment Status READY Mark as Not Ready Parts Status NOT READY Mark as Ready…" at bounding box center [533, 195] width 207 height 226
drag, startPoint x: 530, startPoint y: 170, endPoint x: 574, endPoint y: 168, distance: 44.7
copy p "[STREET_ADDRESS]"
click at [514, 320] on button "Close" at bounding box center [522, 320] width 24 height 14
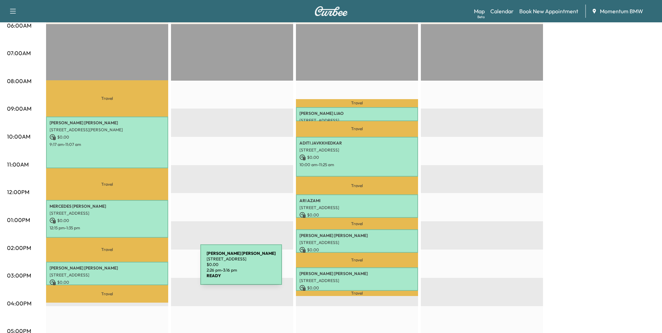
click at [148, 269] on div "[PERSON_NAME] [STREET_ADDRESS] $ 0.00 2:26 pm - 3:16 pm" at bounding box center [107, 273] width 122 height 23
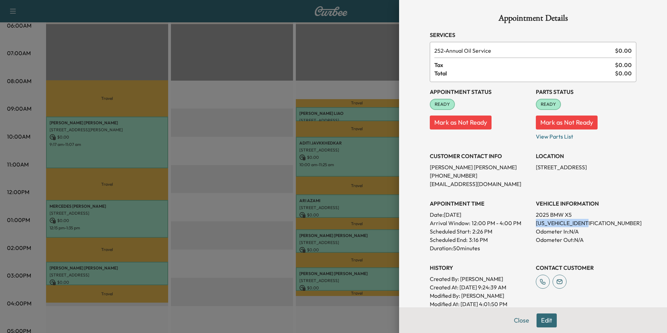
drag, startPoint x: 585, startPoint y: 223, endPoint x: 532, endPoint y: 225, distance: 53.5
click at [536, 225] on p "[US_VEHICLE_IDENTIFICATION_NUMBER]" at bounding box center [586, 223] width 101 height 8
drag, startPoint x: 532, startPoint y: 225, endPoint x: 572, endPoint y: 222, distance: 40.9
copy p "[US_VEHICLE_IDENTIFICATION_NUMBER]"
click at [631, 217] on p "2025 BMW X5" at bounding box center [586, 214] width 101 height 8
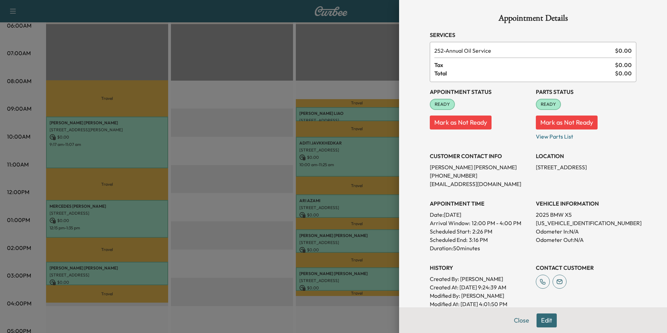
drag, startPoint x: 591, startPoint y: 168, endPoint x: 531, endPoint y: 171, distance: 60.1
click at [536, 171] on p "[STREET_ADDRESS]" at bounding box center [586, 167] width 101 height 8
drag, startPoint x: 531, startPoint y: 171, endPoint x: 573, endPoint y: 168, distance: 41.6
copy p "[STREET_ADDRESS]"
